Goal: Navigation & Orientation: Find specific page/section

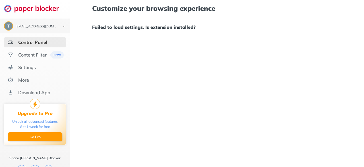
click at [18, 38] on div "Control Panel" at bounding box center [35, 42] width 62 height 10
click at [13, 42] on img at bounding box center [11, 42] width 6 height 6
click at [9, 50] on div "Content Filter" at bounding box center [35, 55] width 62 height 10
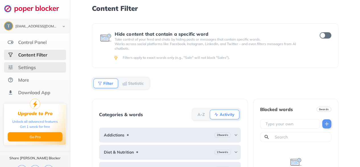
click at [26, 64] on div "Settings" at bounding box center [35, 67] width 62 height 10
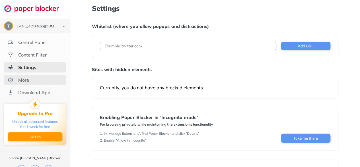
click at [34, 77] on div "More" at bounding box center [35, 80] width 62 height 10
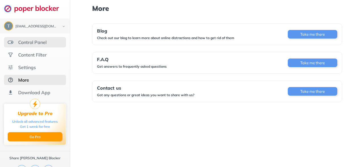
click at [50, 45] on div "Control Panel" at bounding box center [35, 42] width 62 height 10
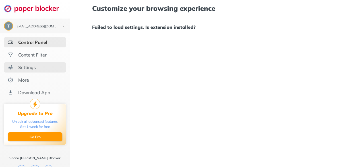
click at [35, 62] on div "Settings" at bounding box center [35, 67] width 62 height 10
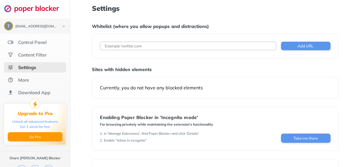
click at [35, 62] on div "Settings" at bounding box center [35, 67] width 62 height 10
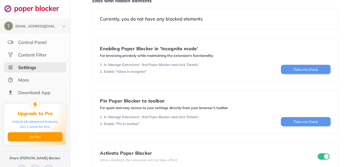
scroll to position [79, 0]
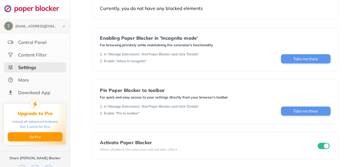
click at [124, 89] on div "Pin Poper Blocker to toolbar" at bounding box center [164, 89] width 128 height 5
click at [30, 78] on div "More" at bounding box center [35, 80] width 62 height 10
